Goal: Transaction & Acquisition: Purchase product/service

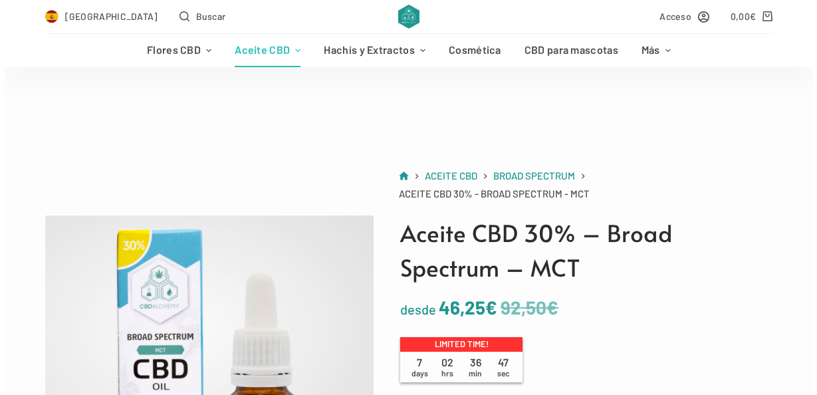
scroll to position [354, 0]
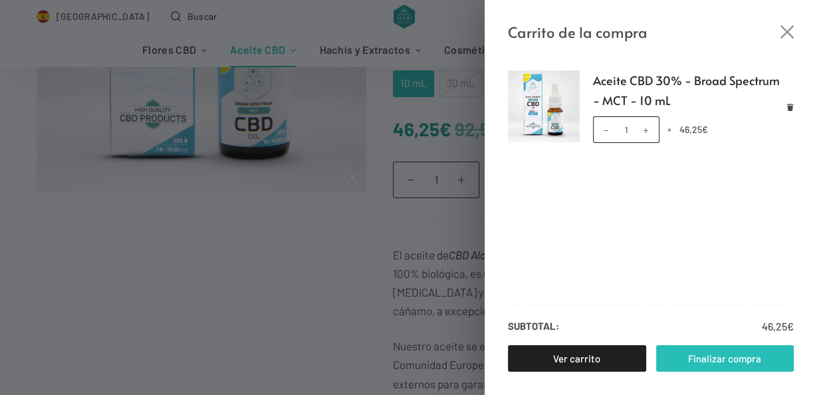
click at [709, 356] on link "Finalizar compra" at bounding box center [725, 358] width 138 height 27
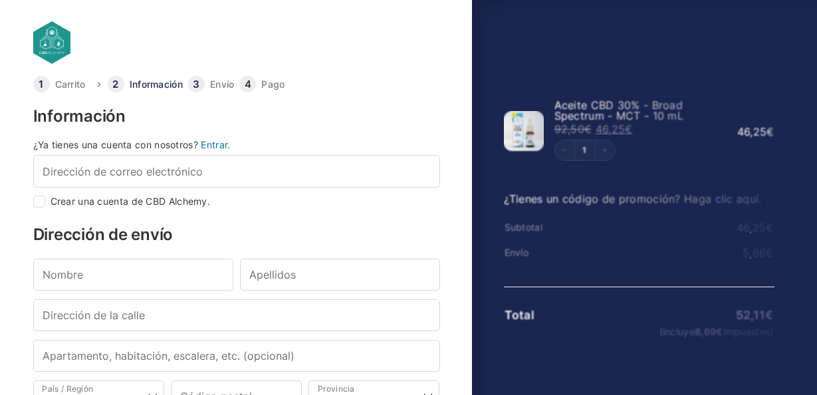
select select "B"
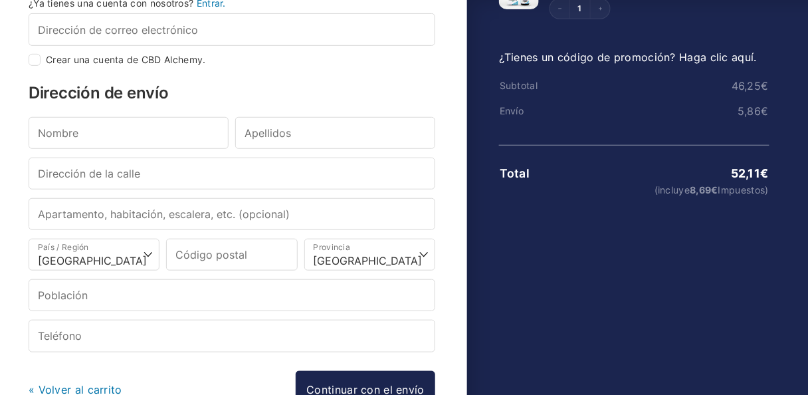
scroll to position [319, 0]
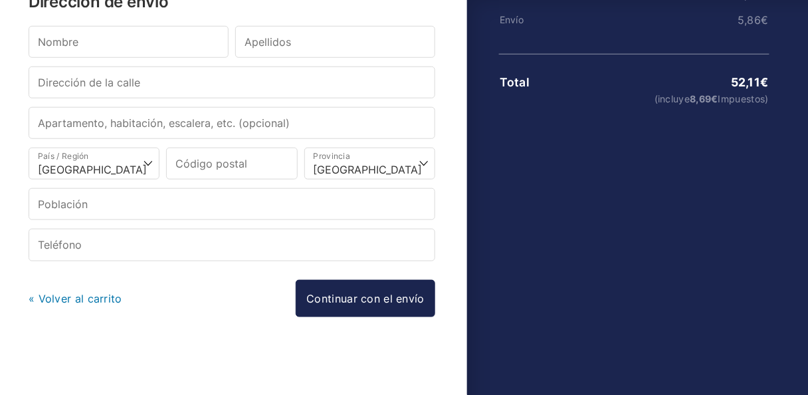
click at [116, 298] on link "« Volver al carrito" at bounding box center [76, 298] width 94 height 13
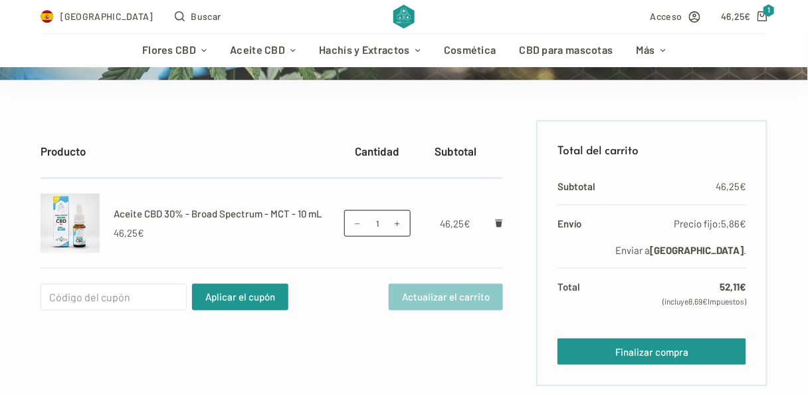
scroll to position [283, 0]
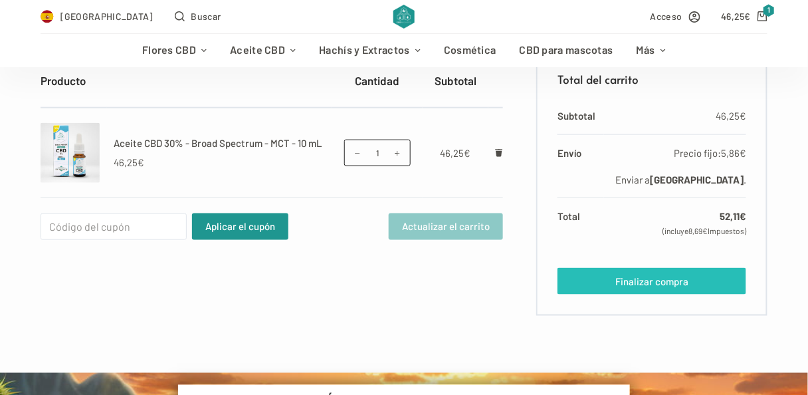
click at [612, 294] on link "Finalizar compra" at bounding box center [652, 281] width 189 height 27
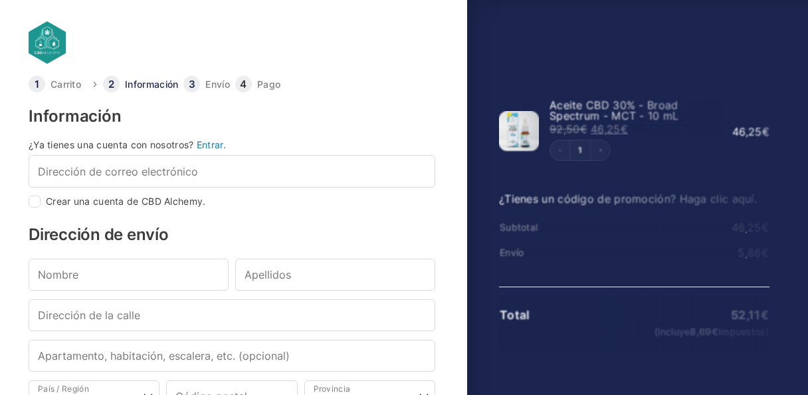
select select "B"
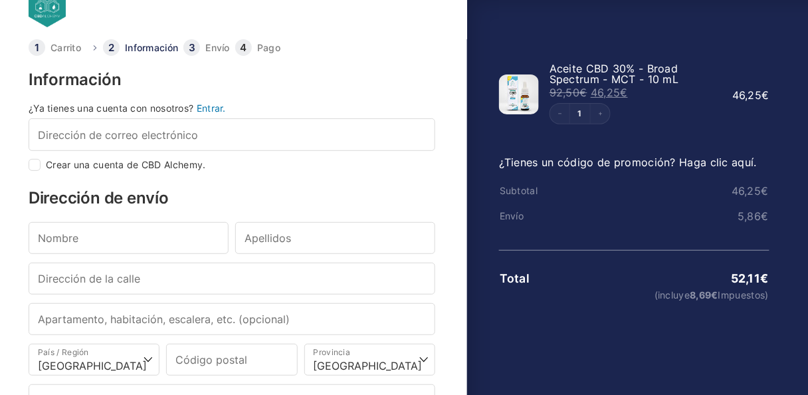
scroll to position [35, 0]
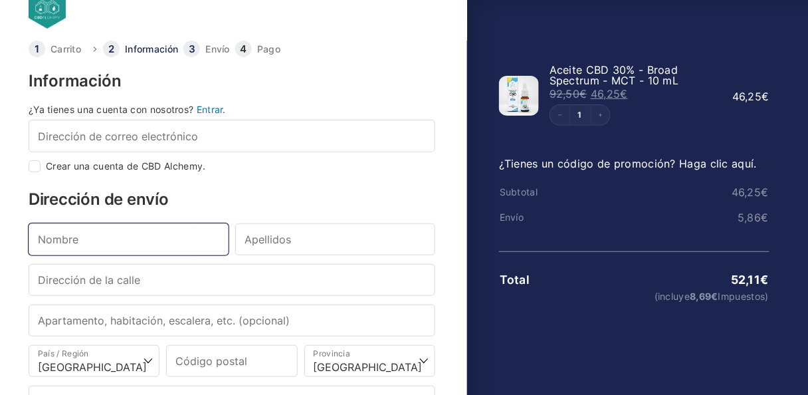
click at [46, 255] on input "Nombre *" at bounding box center [129, 239] width 200 height 32
type input "bENITO"
click at [48, 255] on input "bENITO" at bounding box center [129, 239] width 200 height 32
drag, startPoint x: 84, startPoint y: 263, endPoint x: 3, endPoint y: 265, distance: 81.1
click at [3, 265] on body "Carrito Información Envío Pago Información ¿Ya tienes una cuenta con nosotros? …" at bounding box center [404, 141] width 808 height 352
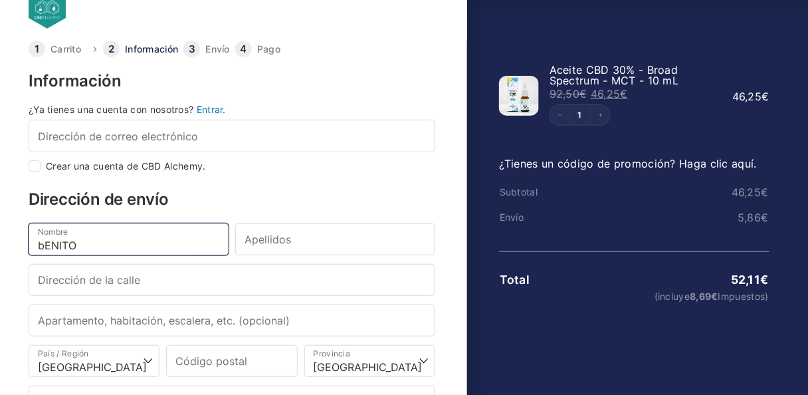
drag, startPoint x: 97, startPoint y: 262, endPoint x: 1, endPoint y: 256, distance: 95.9
click at [1, 255] on body "Carrito Información Envío Pago Información ¿Ya tienes una cuenta con nosotros? …" at bounding box center [404, 141] width 808 height 352
type input "Benito"
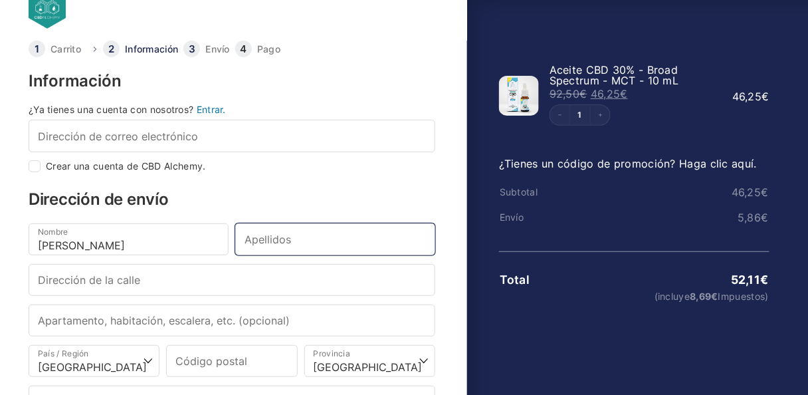
click at [249, 255] on input "Apellidos *" at bounding box center [335, 239] width 200 height 32
click at [275, 255] on input "Alvaez Iglesias" at bounding box center [335, 239] width 200 height 32
type input "[PERSON_NAME]"
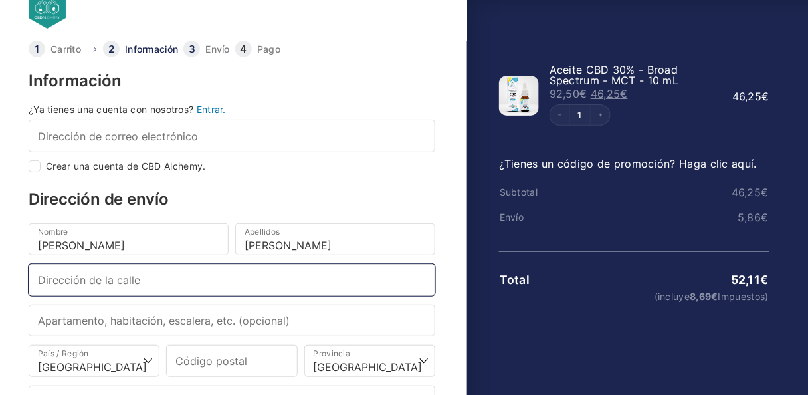
click at [90, 296] on input "Dirección de la calle *" at bounding box center [232, 280] width 407 height 32
click at [99, 296] on input "Calle Carrtera vizcaína 7 -5º-H" at bounding box center [232, 280] width 407 height 32
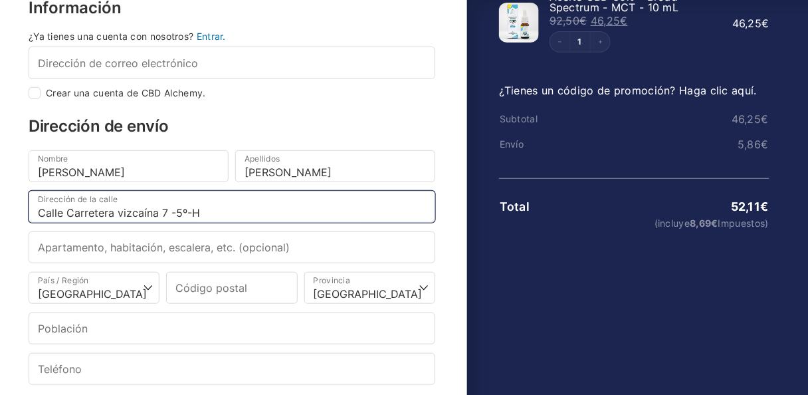
scroll to position [177, 0]
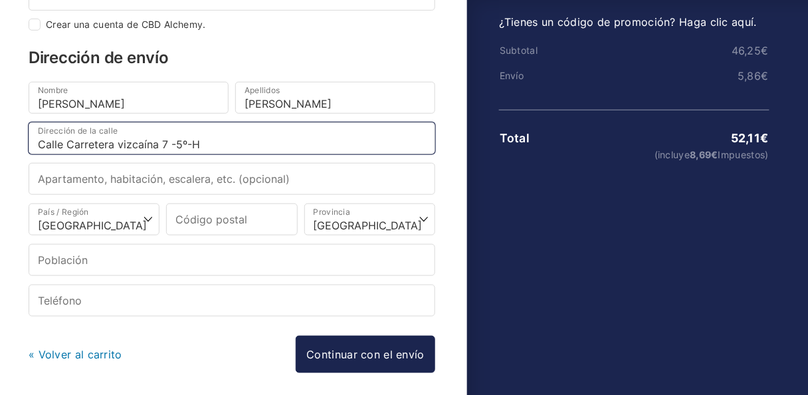
type input "Calle Carretera vizcaína 7 -5º-H"
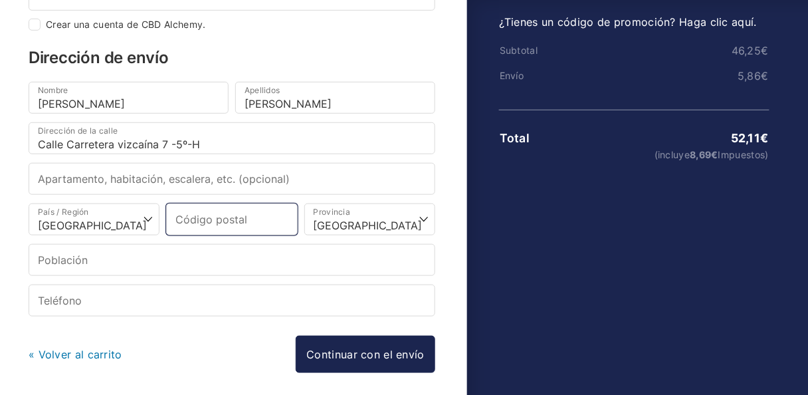
click at [265, 235] on input "Código postal *" at bounding box center [231, 219] width 131 height 32
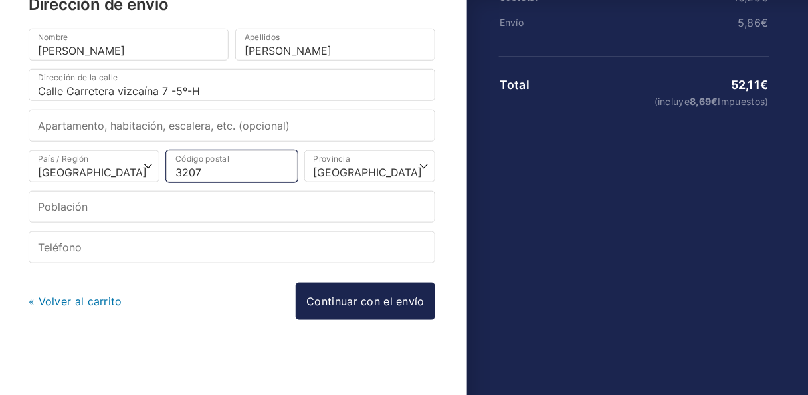
scroll to position [248, 0]
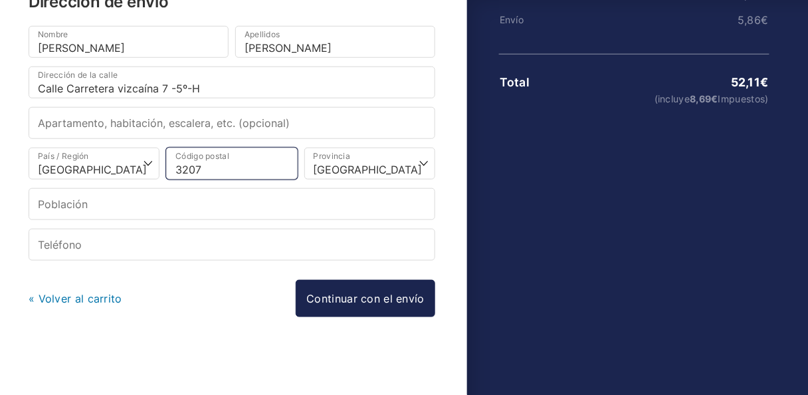
type input "3207"
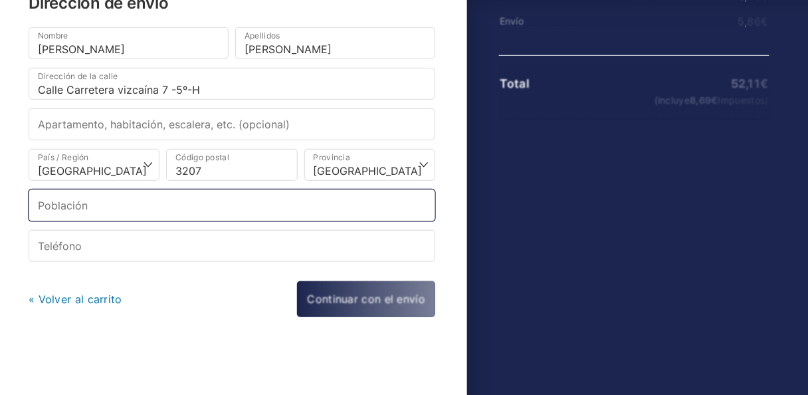
click at [126, 221] on input "Población *" at bounding box center [232, 205] width 407 height 32
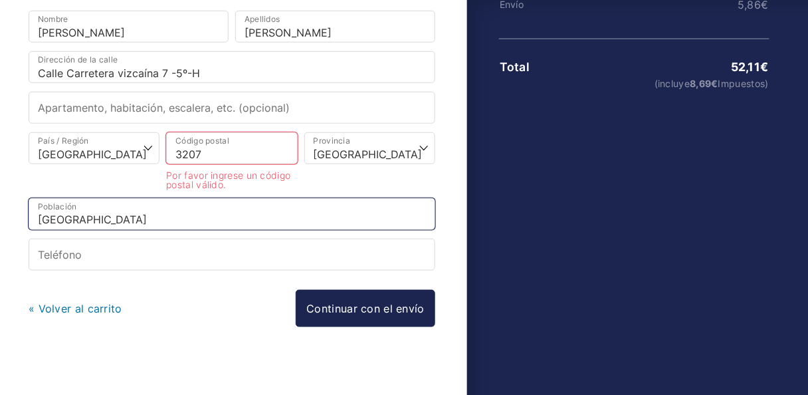
type input "Gijón"
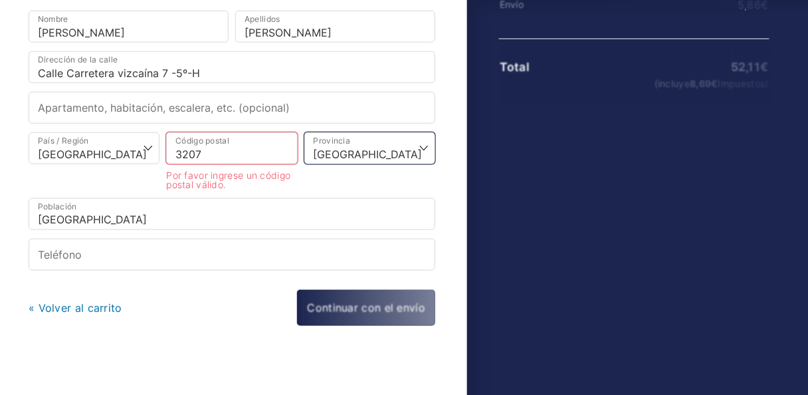
click at [421, 164] on select "Elige una opción… La Coruña Álava Albacete Alicante Almería Asturias Ávila Bada…" at bounding box center [369, 148] width 131 height 32
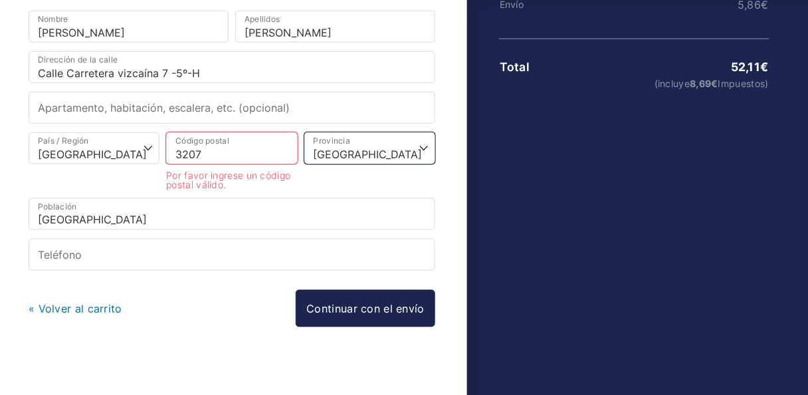
select select "O"
click at [304, 164] on select "Elige una opción… La Coruña Álava Albacete Alicante Almería Asturias Ávila Bada…" at bounding box center [369, 148] width 131 height 32
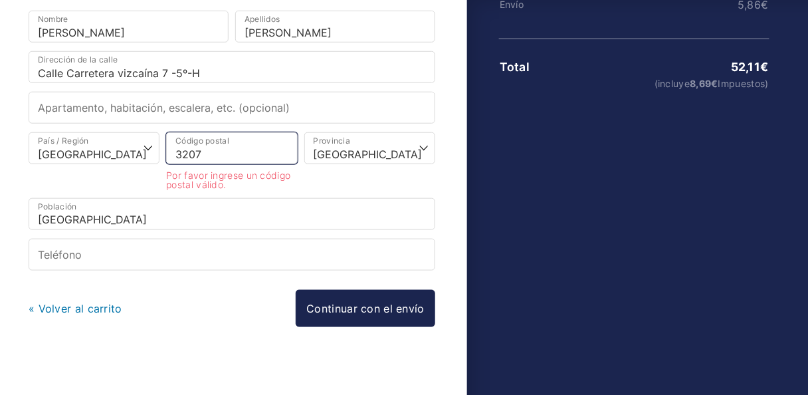
click at [193, 164] on input "3207" at bounding box center [231, 148] width 131 height 32
click at [186, 164] on input "3207" at bounding box center [231, 148] width 131 height 32
type input "33207"
type input "Gijón"
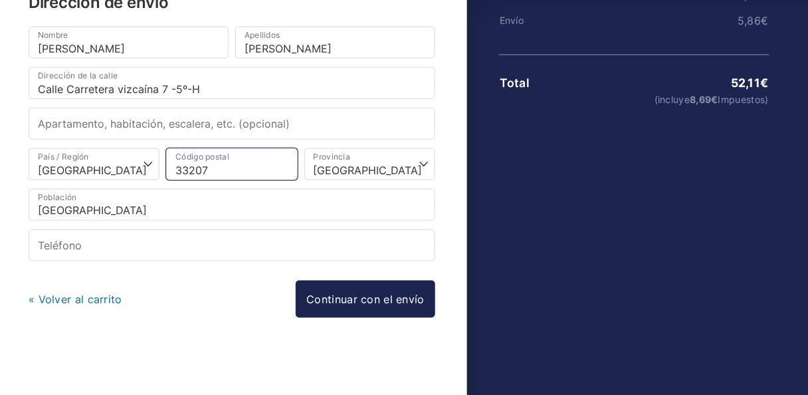
type input "33207"
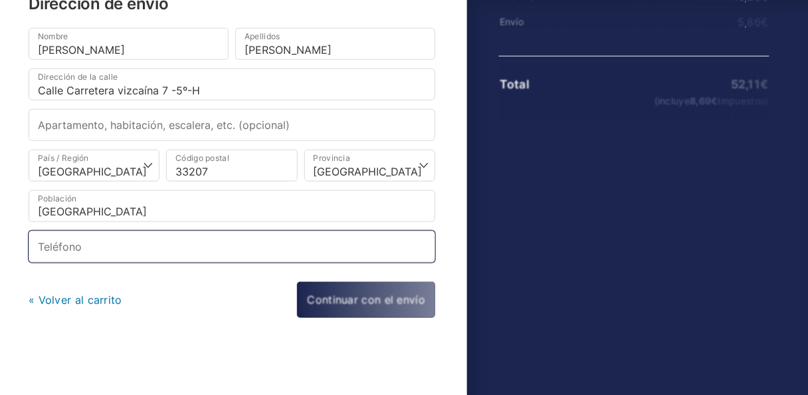
click at [98, 263] on input "Teléfono *" at bounding box center [232, 247] width 407 height 32
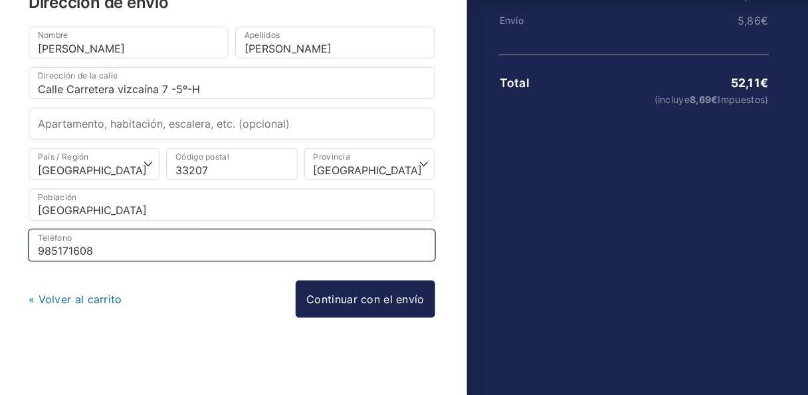
scroll to position [275, 0]
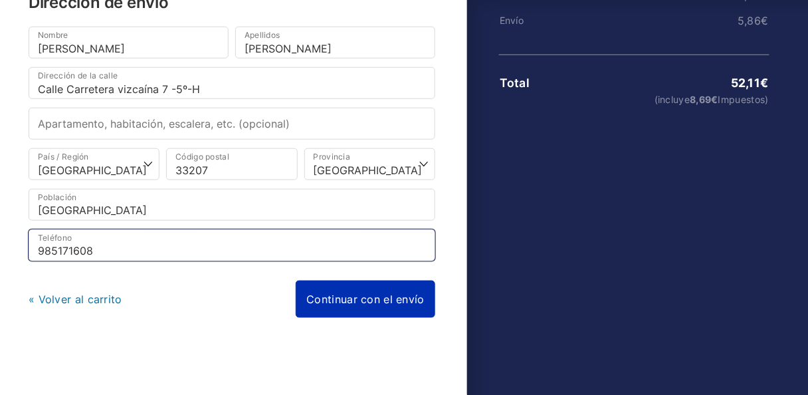
type input "985171608"
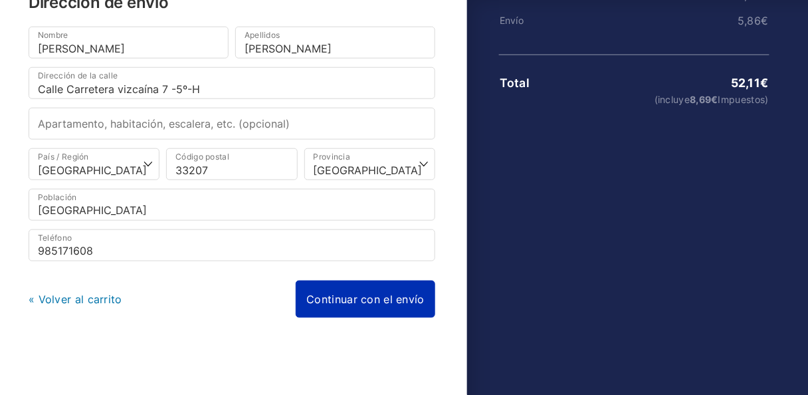
click at [366, 306] on link "Continuar con el envío" at bounding box center [366, 299] width 140 height 37
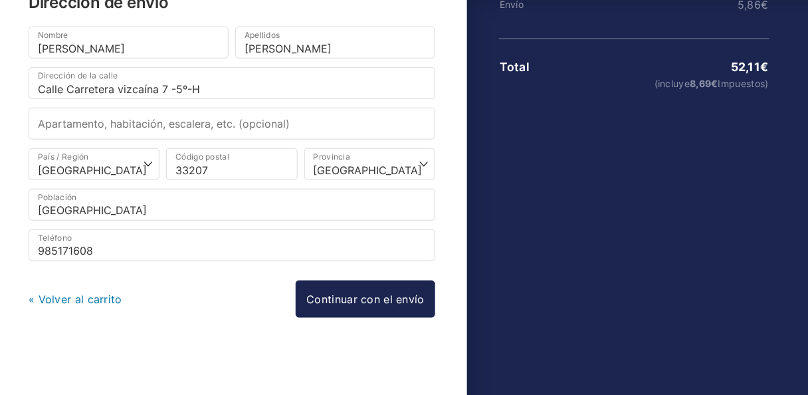
scroll to position [0, 0]
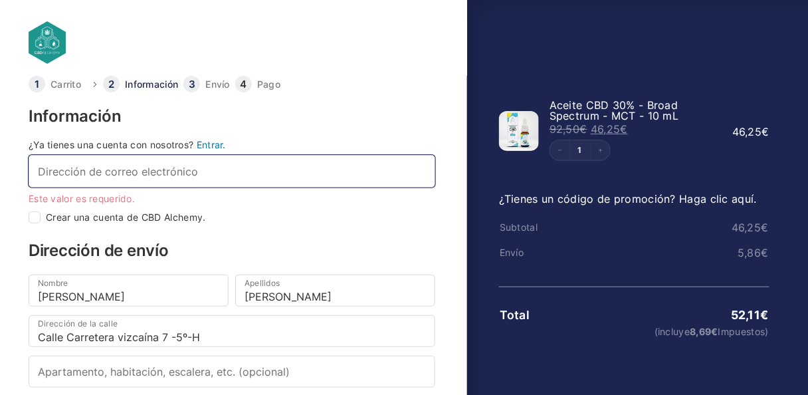
click at [58, 183] on input "Dirección de correo electrónico *" at bounding box center [232, 171] width 407 height 32
type input "emili"
checkbox input "true"
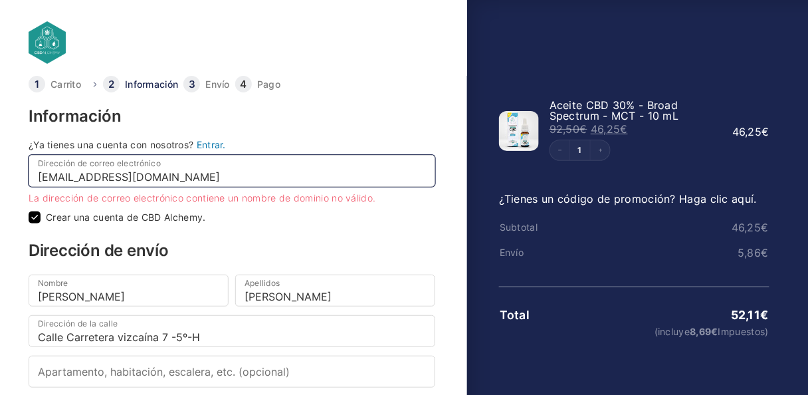
click at [134, 184] on input "emiliano22@telfonica.net" at bounding box center [232, 171] width 407 height 32
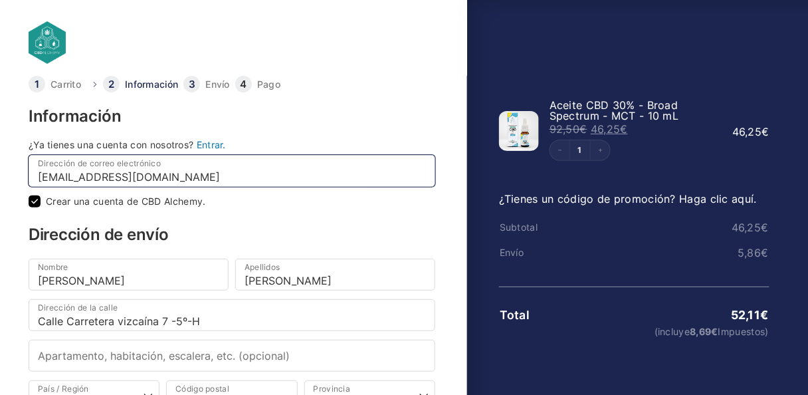
type input "[EMAIL_ADDRESS][DOMAIN_NAME]"
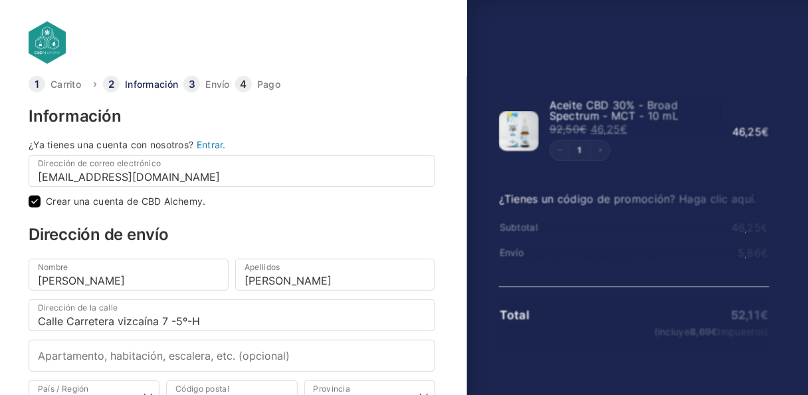
click at [36, 207] on input "Crear una cuenta de CBD Alchemy." at bounding box center [35, 201] width 12 height 12
checkbox input "false"
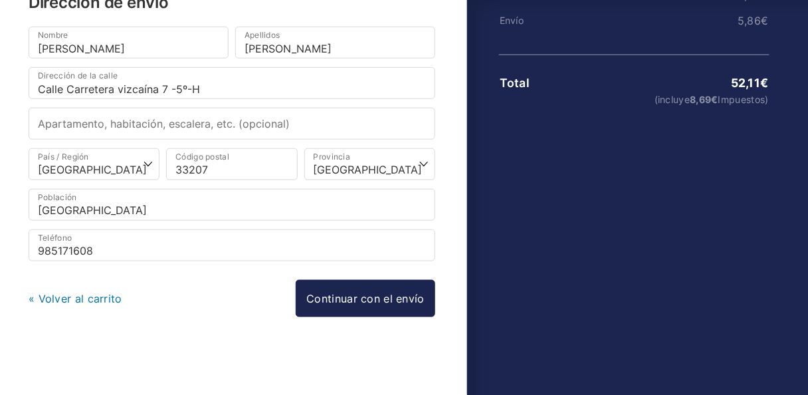
scroll to position [266, 0]
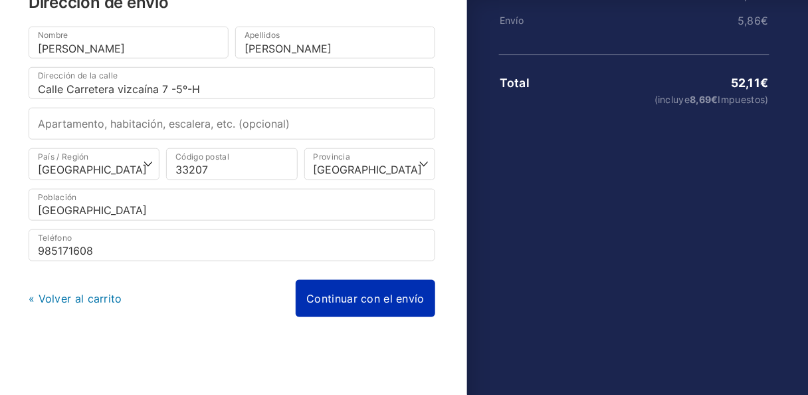
click at [296, 294] on link "Continuar con el envío" at bounding box center [366, 298] width 140 height 37
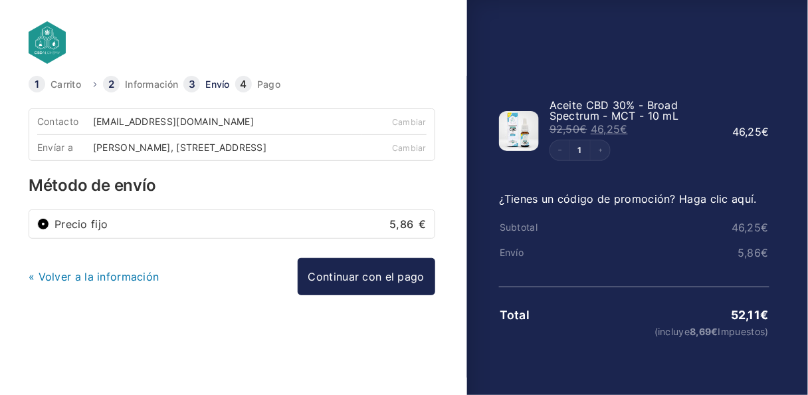
click at [590, 114] on span "Aceite CBD 30% - Broad Spectrum - MCT - 10 mL" at bounding box center [615, 110] width 130 height 24
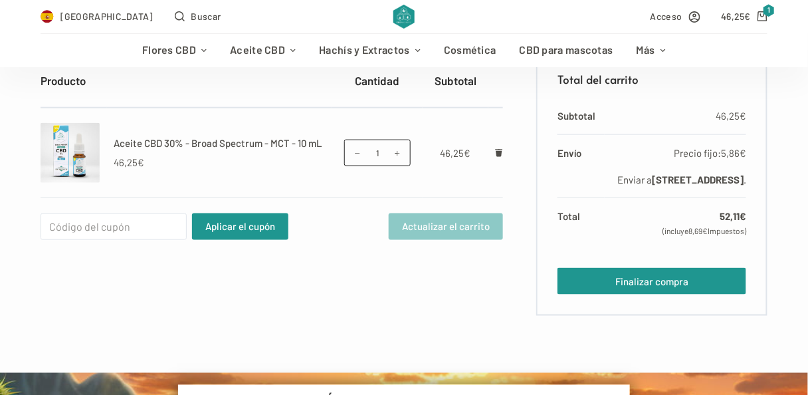
scroll to position [354, 0]
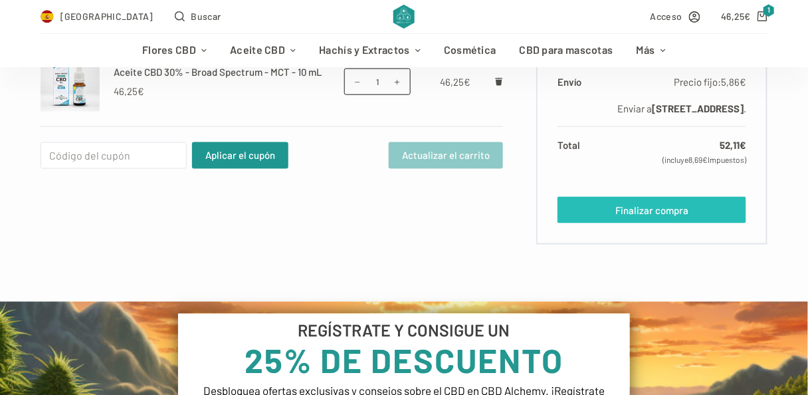
click at [616, 223] on link "Finalizar compra" at bounding box center [652, 210] width 189 height 27
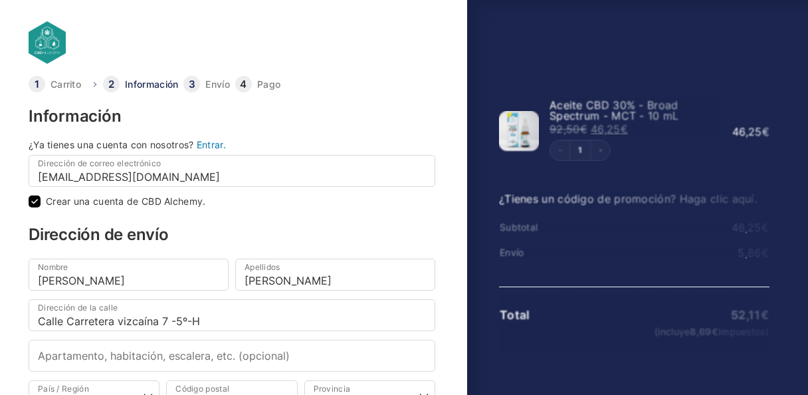
select select "O"
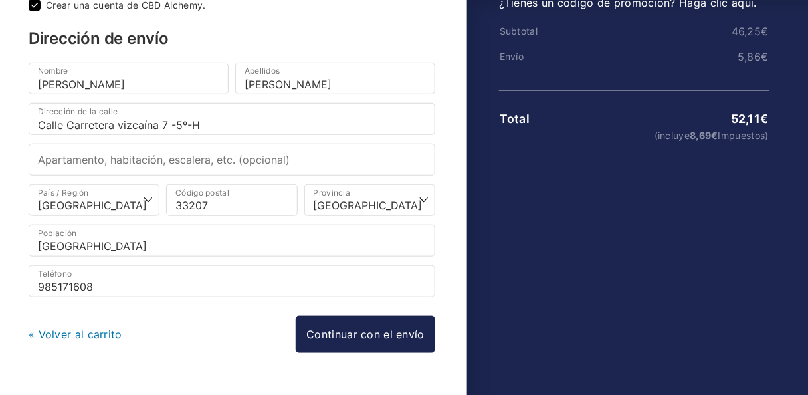
scroll to position [266, 0]
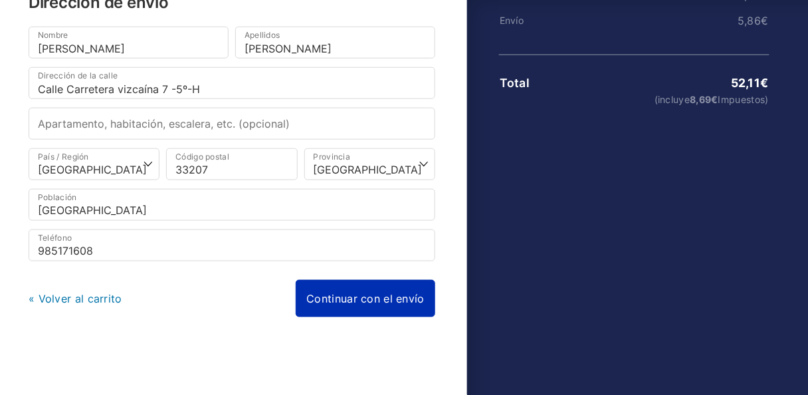
click at [409, 298] on link "Continuar con el envío" at bounding box center [366, 298] width 140 height 37
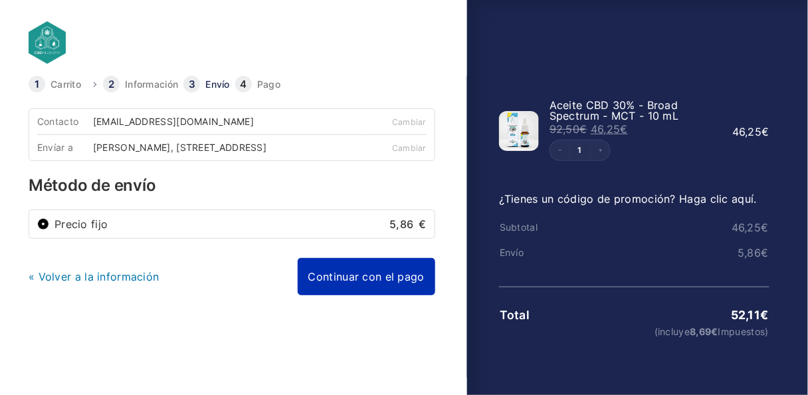
click at [336, 295] on link "Continuar con el pago" at bounding box center [367, 276] width 138 height 37
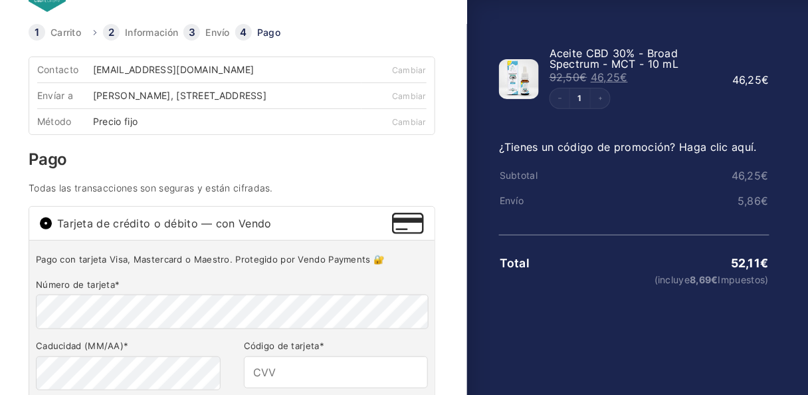
scroll to position [70, 0]
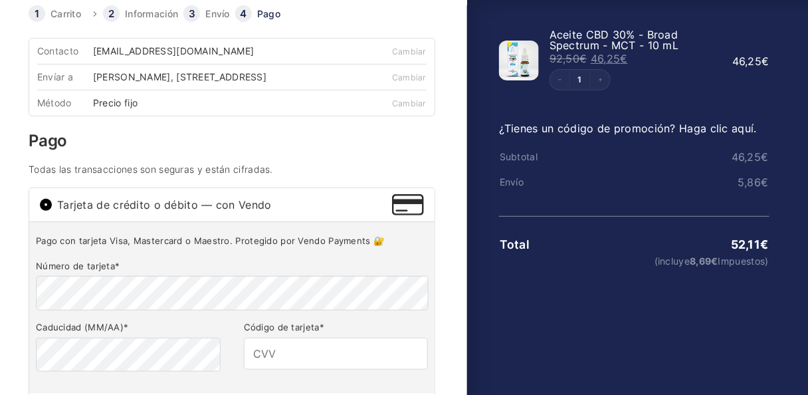
click at [197, 210] on span "Tarjeta de crédito o débito — con Vendo" at bounding box center [224, 204] width 335 height 11
click at [52, 211] on input "Tarjeta de crédito o débito — con Vendo" at bounding box center [46, 205] width 12 height 12
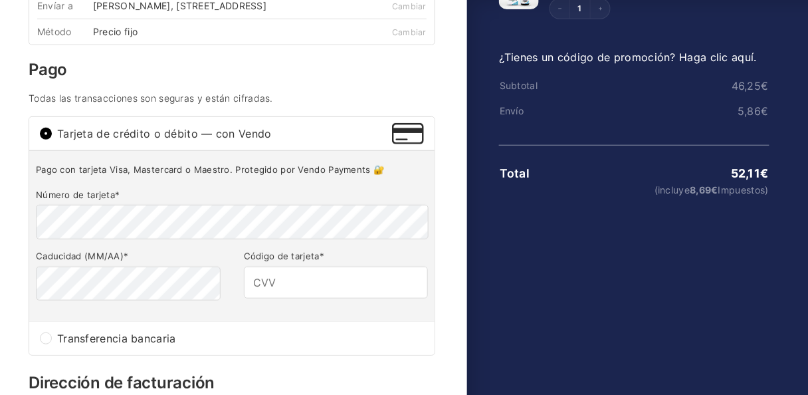
scroll to position [213, 0]
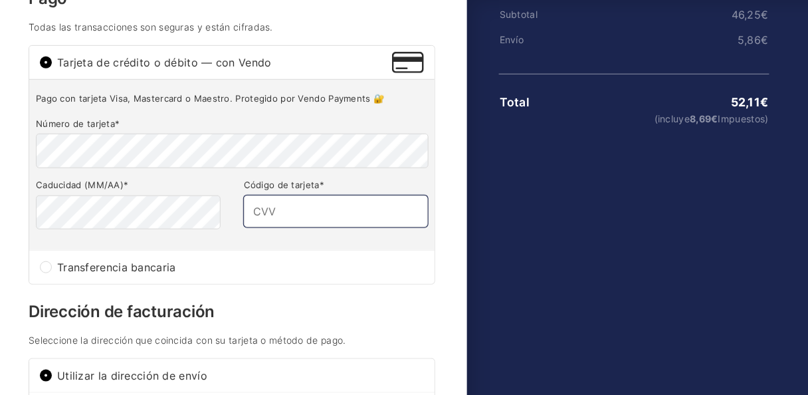
click at [245, 227] on input "Código de tarjeta *" at bounding box center [336, 211] width 184 height 32
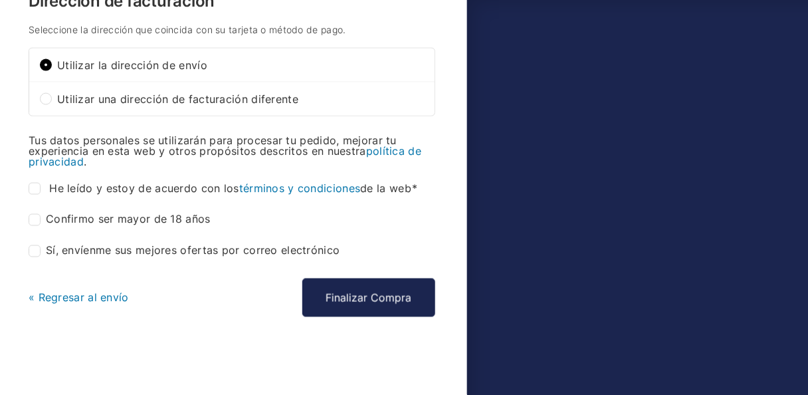
scroll to position [636, 0]
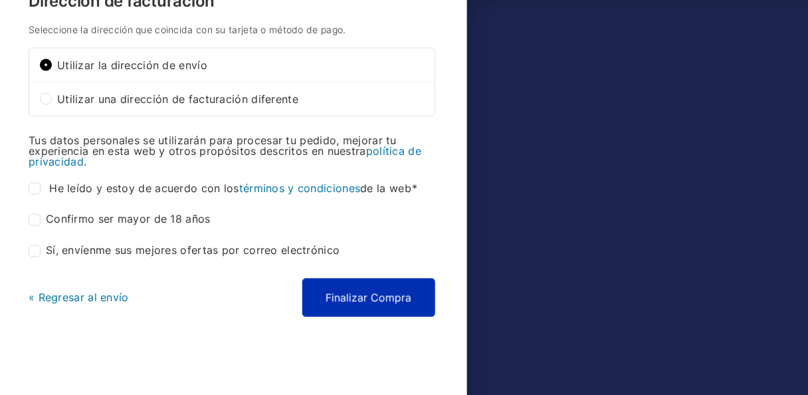
type input "317"
click at [362, 306] on button "Finalizar Compra" at bounding box center [368, 298] width 133 height 39
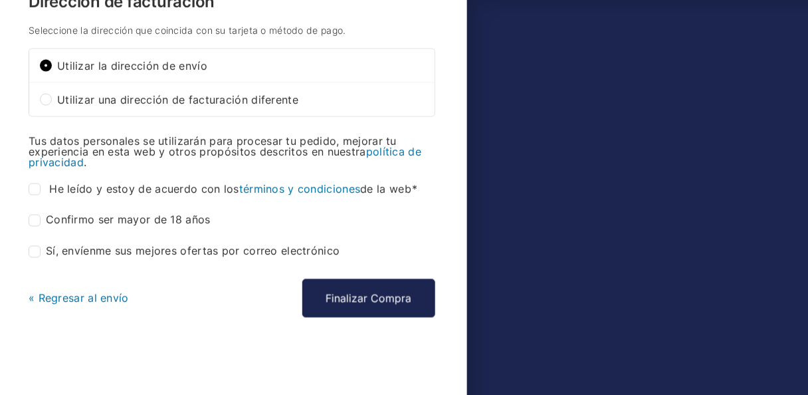
scroll to position [719, 0]
click at [33, 195] on input "He leído y estoy de acuerdo con los términos y condiciones de la web *" at bounding box center [35, 189] width 12 height 12
checkbox input "true"
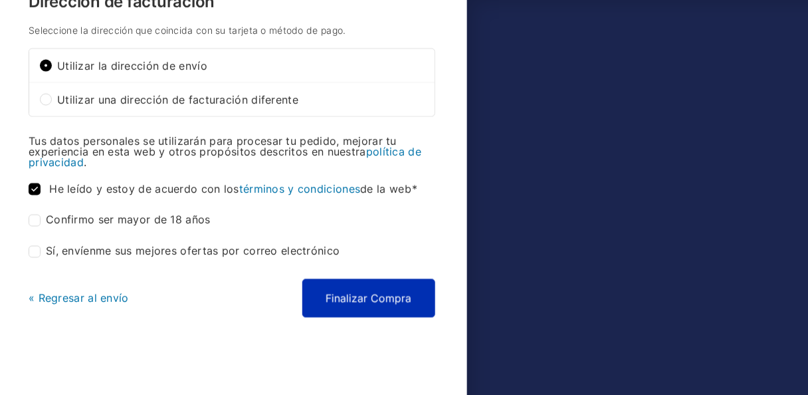
click at [372, 317] on button "Finalizar Compra" at bounding box center [368, 298] width 133 height 39
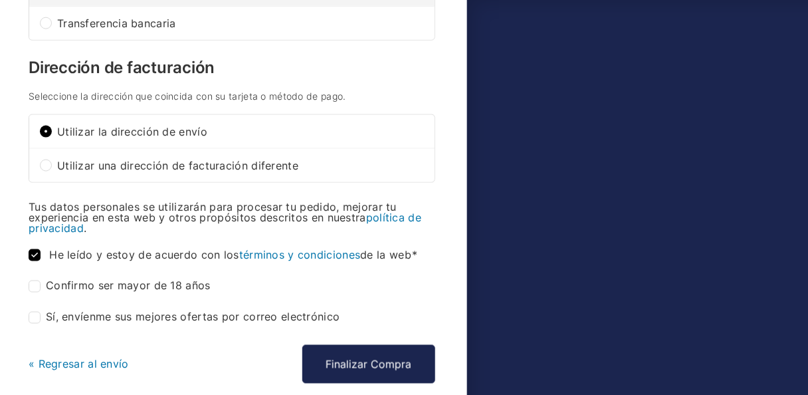
scroll to position [648, 0]
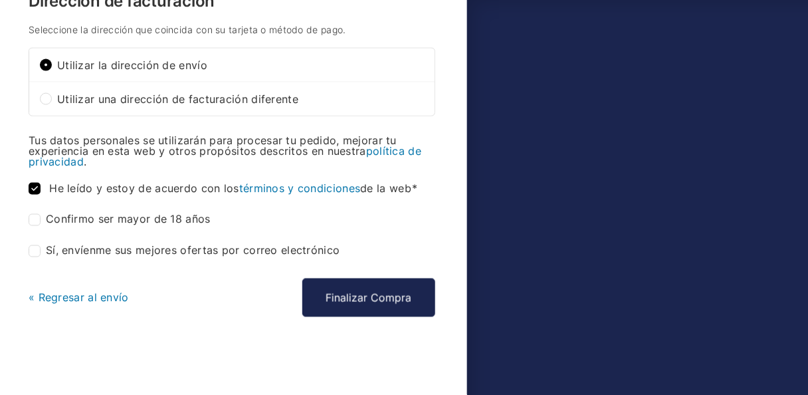
click at [36, 226] on input "Confirmo ser mayor de 18 años *" at bounding box center [35, 220] width 12 height 12
checkbox input "true"
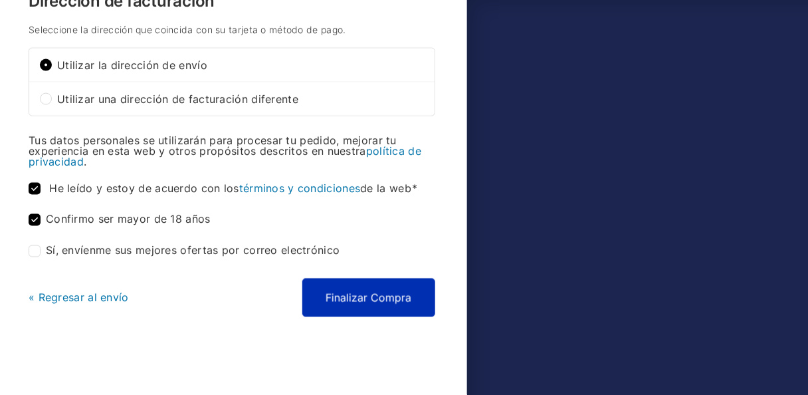
click at [374, 317] on button "Finalizar Compra" at bounding box center [368, 298] width 133 height 39
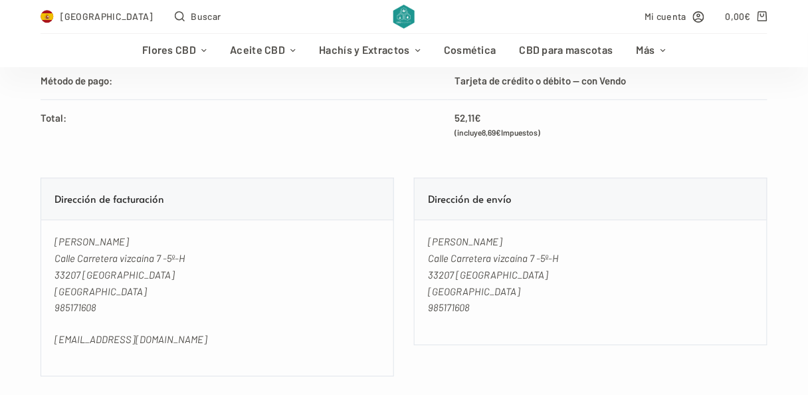
scroll to position [709, 0]
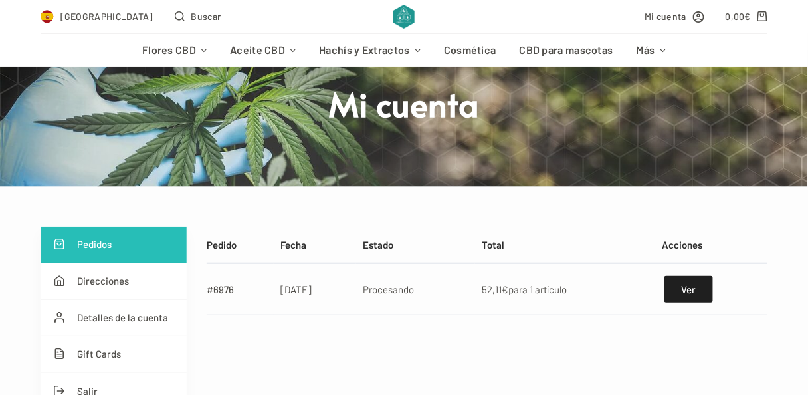
scroll to position [213, 0]
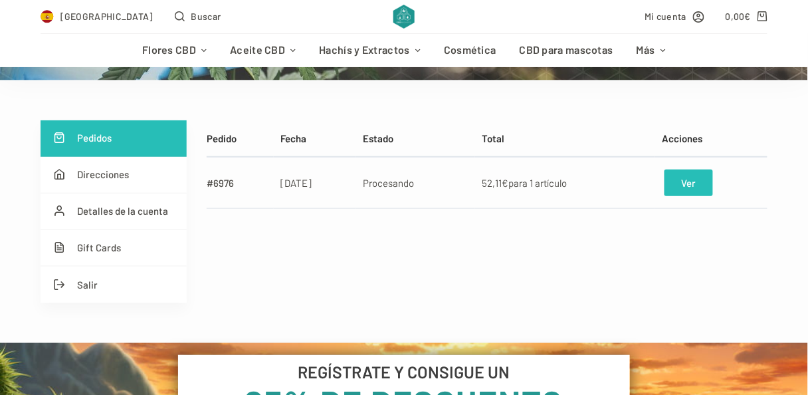
click at [699, 196] on link "Ver" at bounding box center [689, 183] width 49 height 27
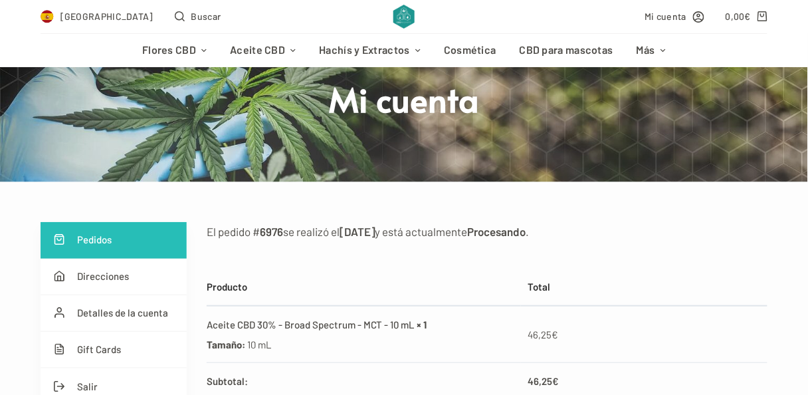
scroll to position [70, 0]
